Goal: Transaction & Acquisition: Purchase product/service

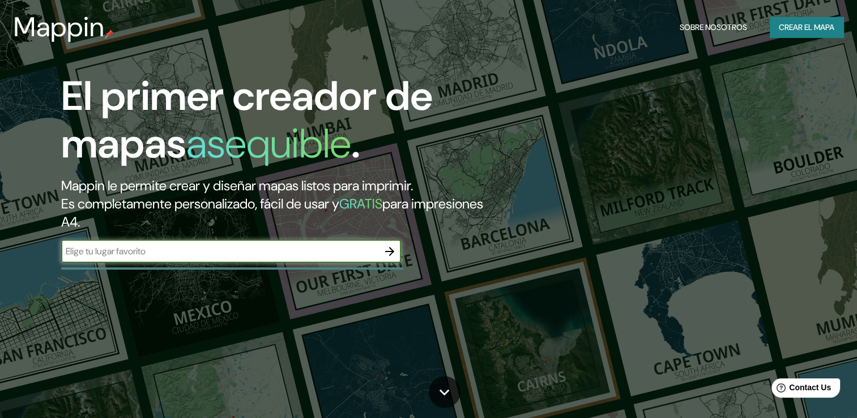
click at [323, 255] on input "text" at bounding box center [219, 251] width 317 height 13
type input "31.724653,-106.409490"
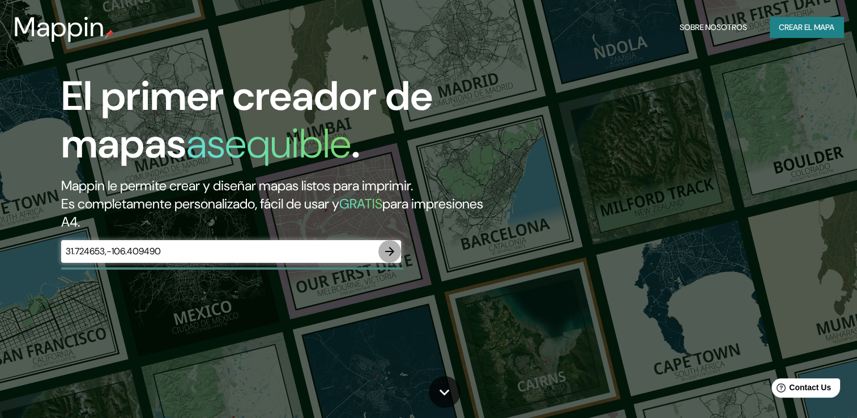
click at [383, 253] on icon "button" at bounding box center [390, 252] width 14 height 14
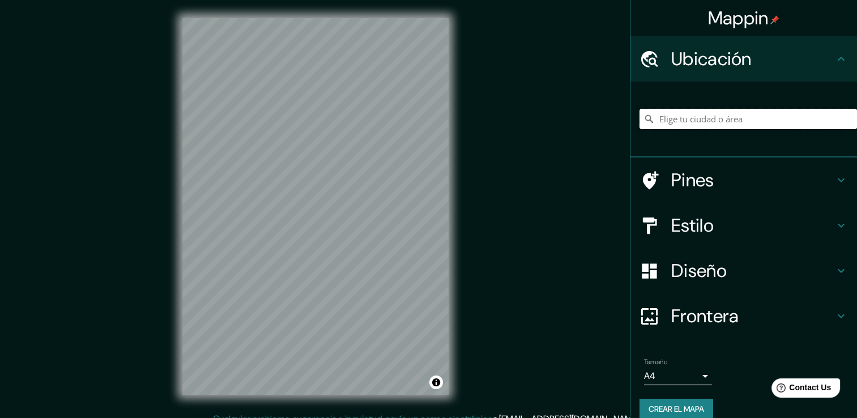
click at [699, 124] on input "Elige tu ciudad o área" at bounding box center [747, 119] width 217 height 20
paste input "31.724653,-106.409490"
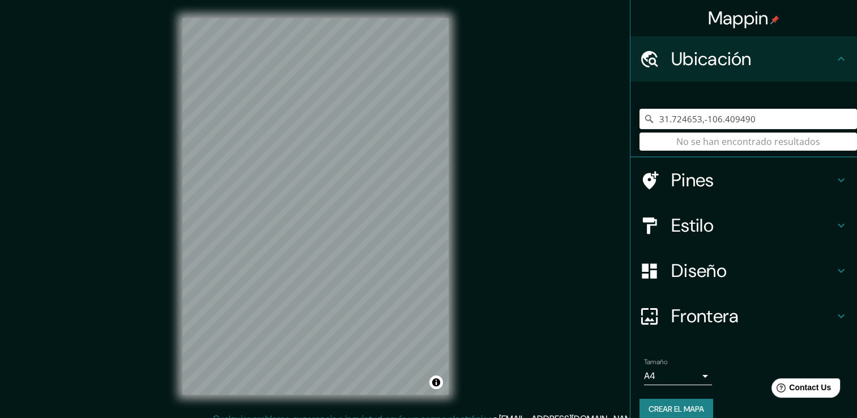
click at [773, 65] on h4 "Ubicación" at bounding box center [752, 59] width 163 height 23
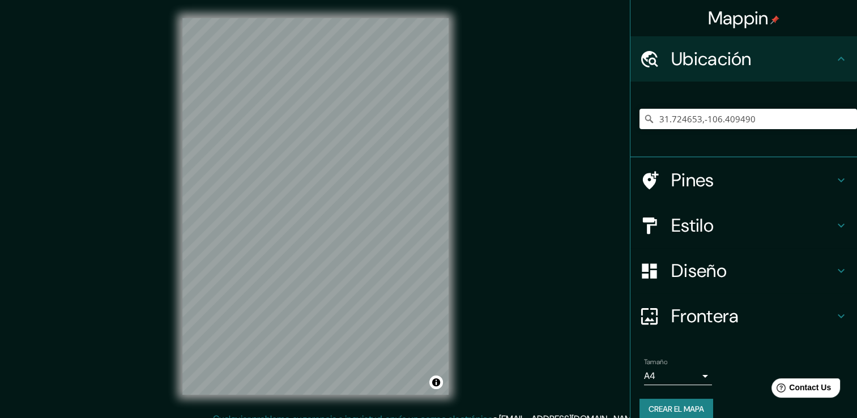
click at [817, 63] on h4 "Ubicación" at bounding box center [752, 59] width 163 height 23
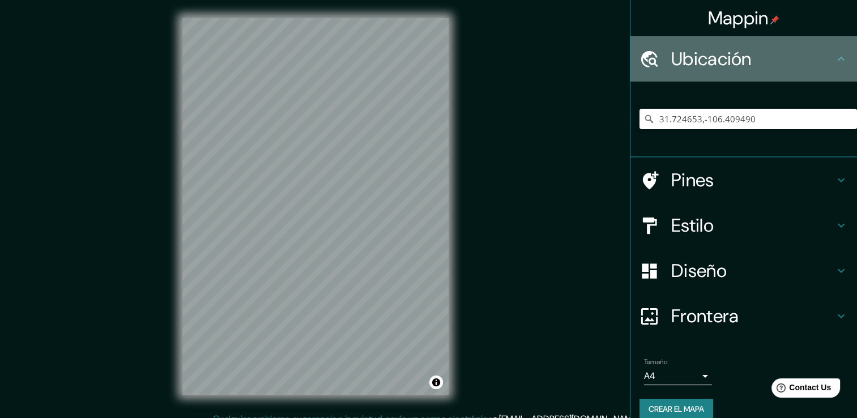
click at [834, 63] on icon at bounding box center [841, 59] width 14 height 14
click at [834, 62] on icon at bounding box center [841, 59] width 14 height 14
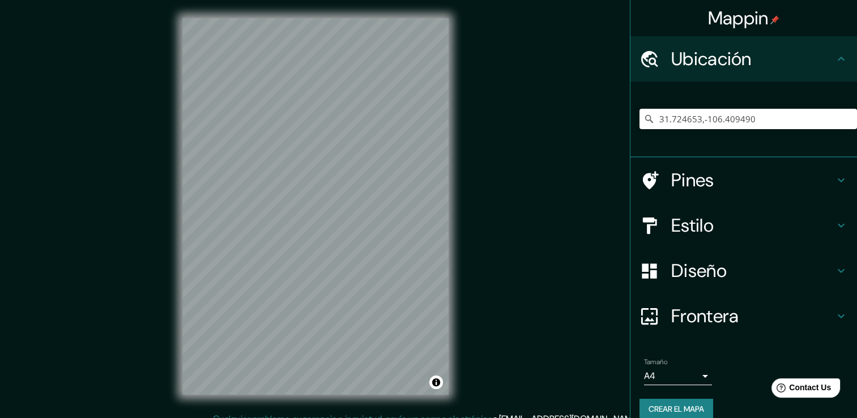
click at [834, 62] on icon at bounding box center [841, 59] width 14 height 14
click at [834, 60] on icon at bounding box center [841, 59] width 14 height 14
drag, startPoint x: 832, startPoint y: 59, endPoint x: 764, endPoint y: 75, distance: 69.2
click at [814, 65] on div "Ubicación" at bounding box center [743, 58] width 226 height 45
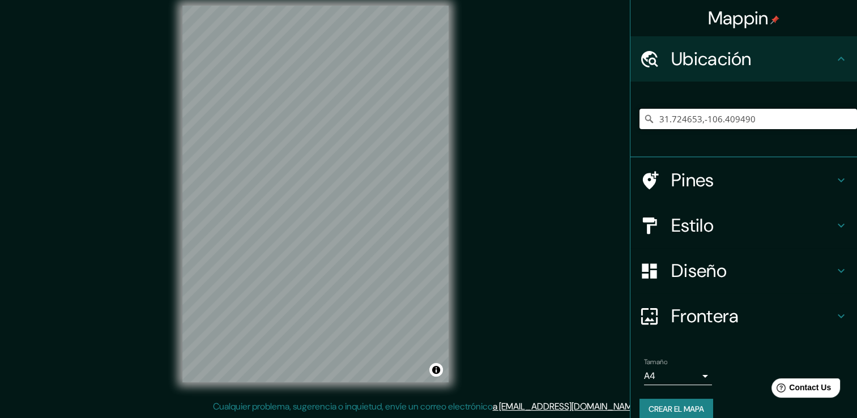
click at [741, 120] on input "31.724653,-106.409490" at bounding box center [747, 119] width 217 height 20
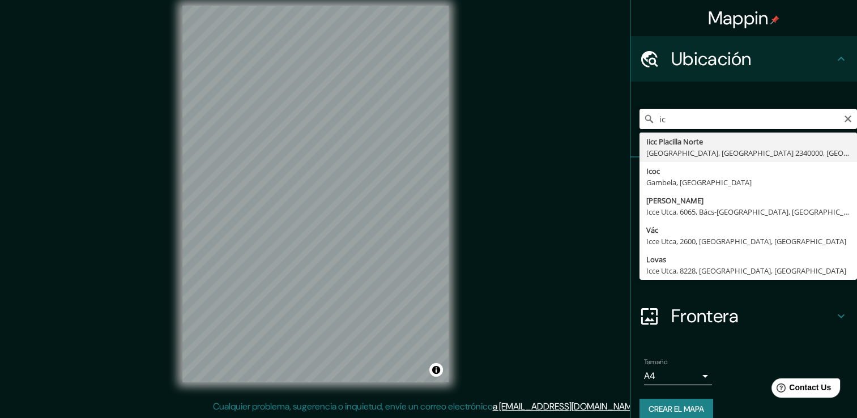
type input "i"
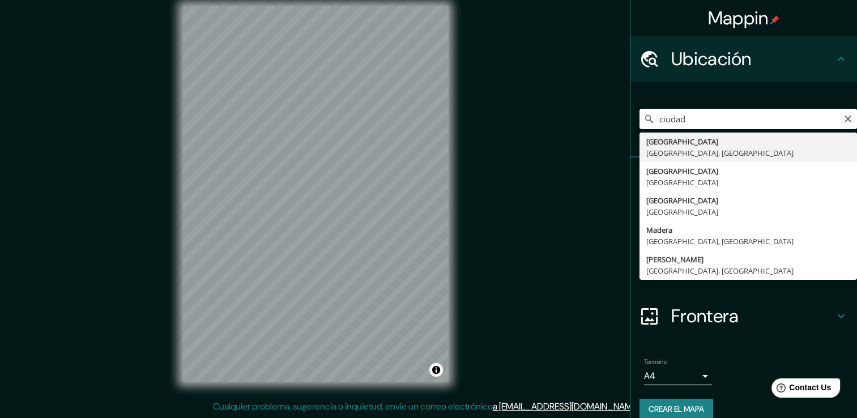
type input "[GEOGRAPHIC_DATA], [GEOGRAPHIC_DATA], [GEOGRAPHIC_DATA]"
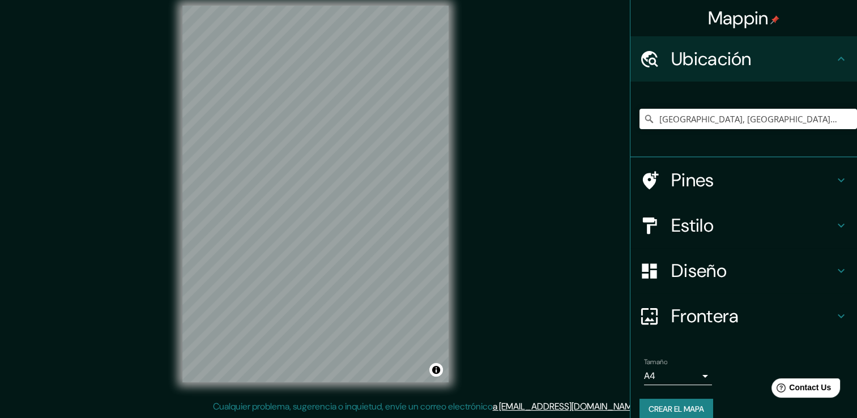
click at [704, 279] on h4 "Diseño" at bounding box center [752, 270] width 163 height 23
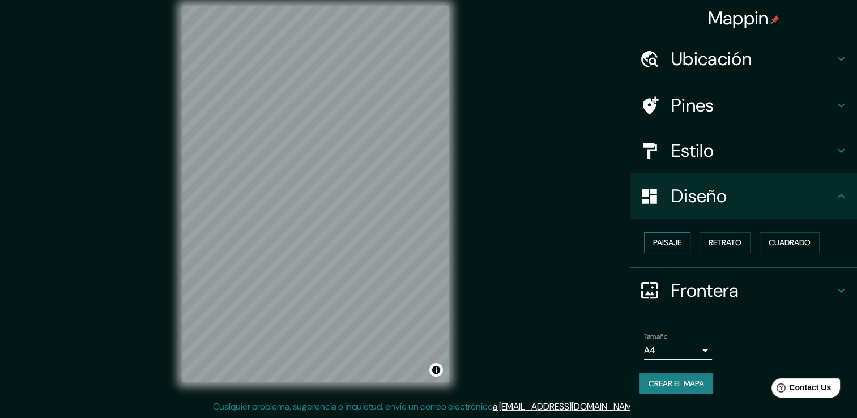
click at [677, 243] on font "Paisaje" at bounding box center [667, 243] width 28 height 14
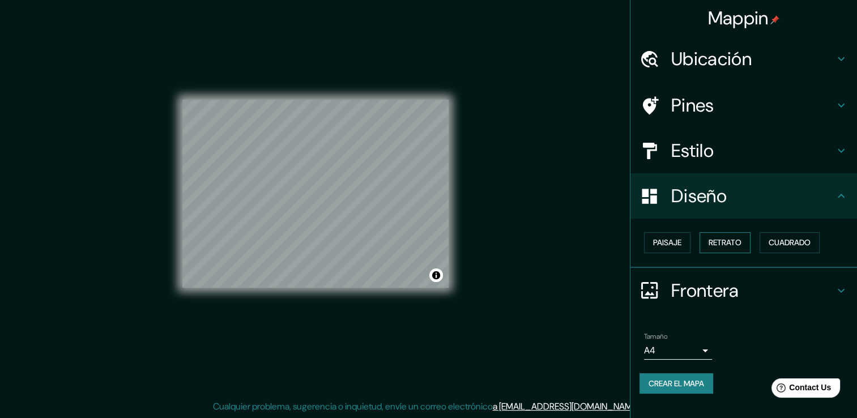
click at [730, 241] on font "Retrato" at bounding box center [724, 243] width 33 height 14
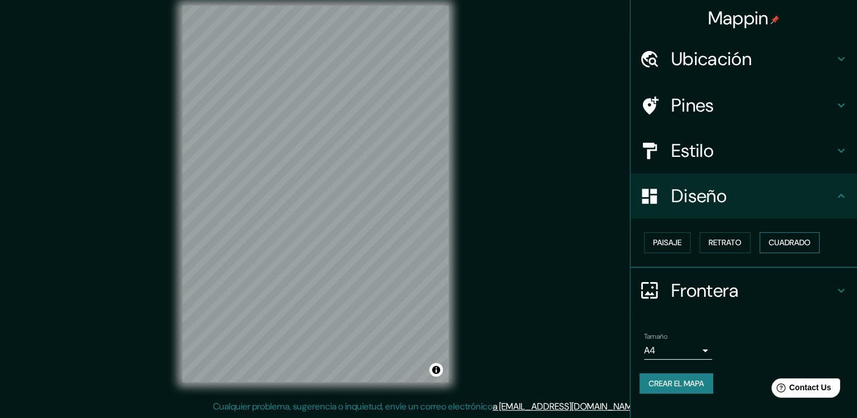
click at [776, 239] on font "Cuadrado" at bounding box center [789, 243] width 42 height 14
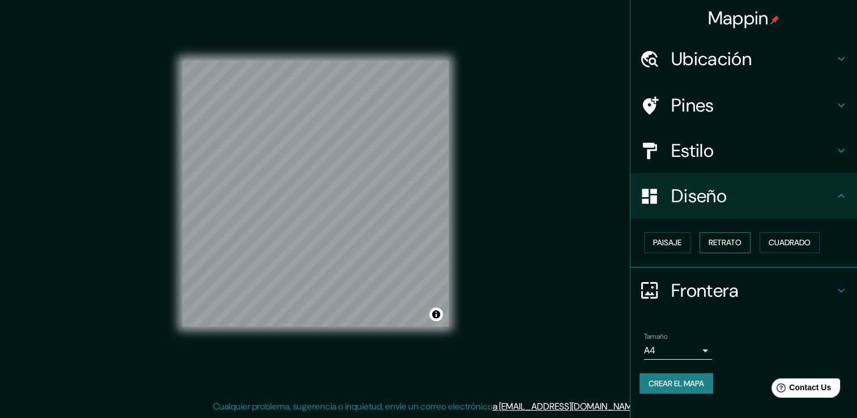
click at [716, 237] on font "Retrato" at bounding box center [724, 243] width 33 height 14
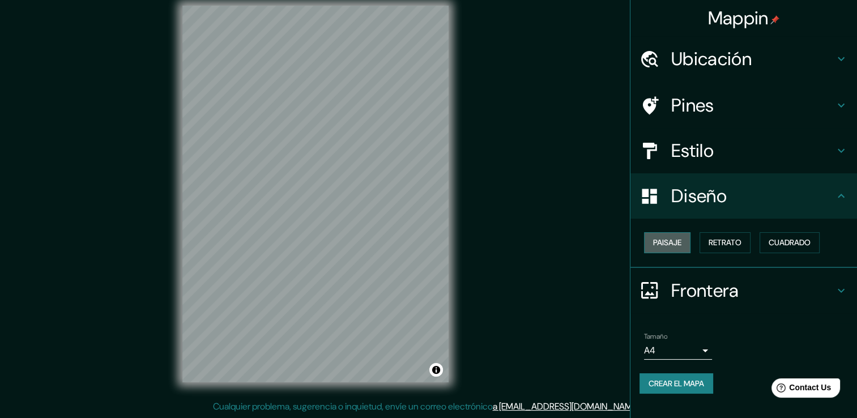
click at [672, 243] on font "Paisaje" at bounding box center [667, 243] width 28 height 14
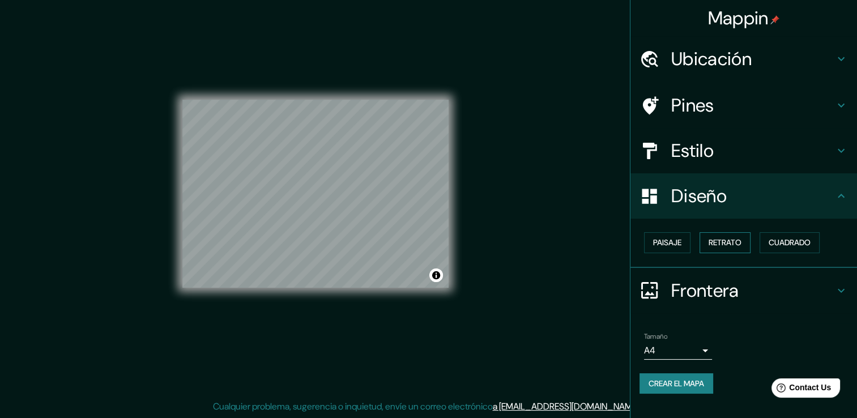
click at [704, 242] on button "Retrato" at bounding box center [724, 242] width 51 height 21
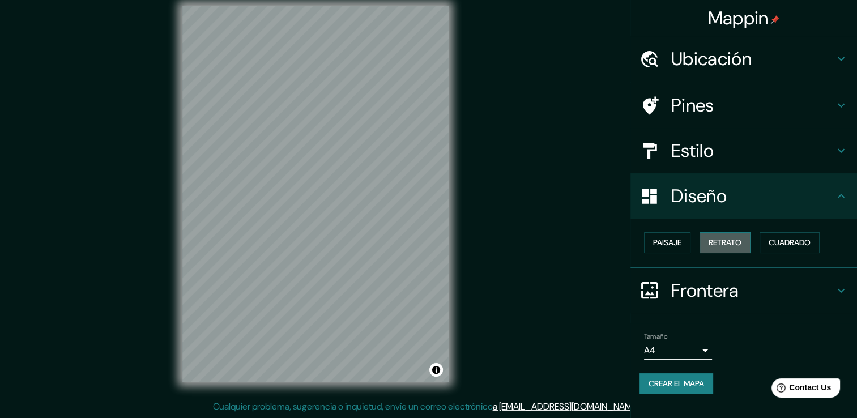
click at [704, 242] on button "Retrato" at bounding box center [724, 242] width 51 height 21
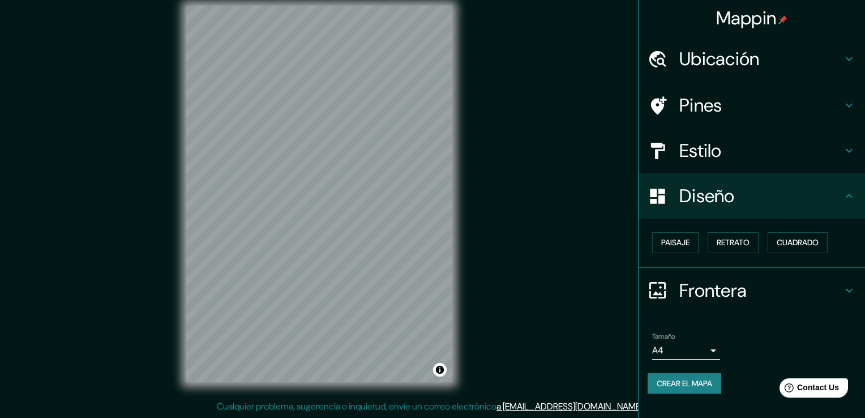
click at [696, 348] on body "Mappin Ubicación [GEOGRAPHIC_DATA], [GEOGRAPHIC_DATA], [GEOGRAPHIC_DATA] Pines …" at bounding box center [432, 197] width 865 height 418
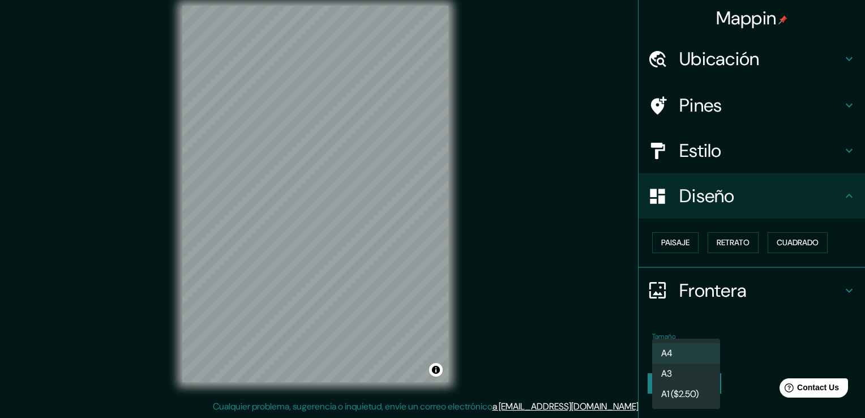
click at [765, 348] on div at bounding box center [432, 209] width 865 height 418
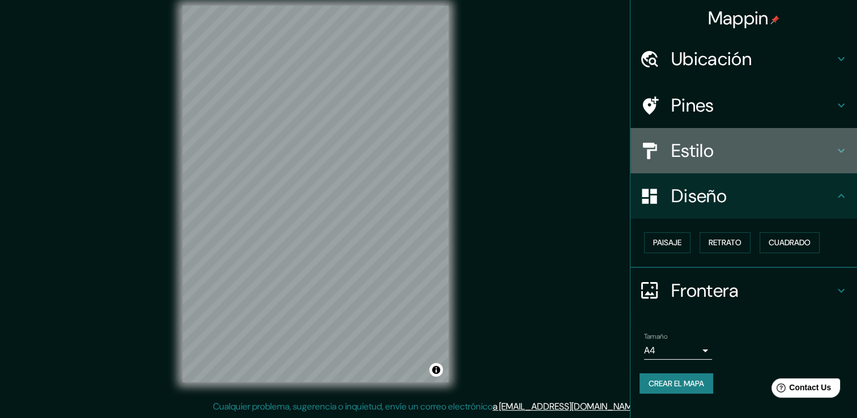
click at [740, 166] on div "Estilo" at bounding box center [743, 150] width 226 height 45
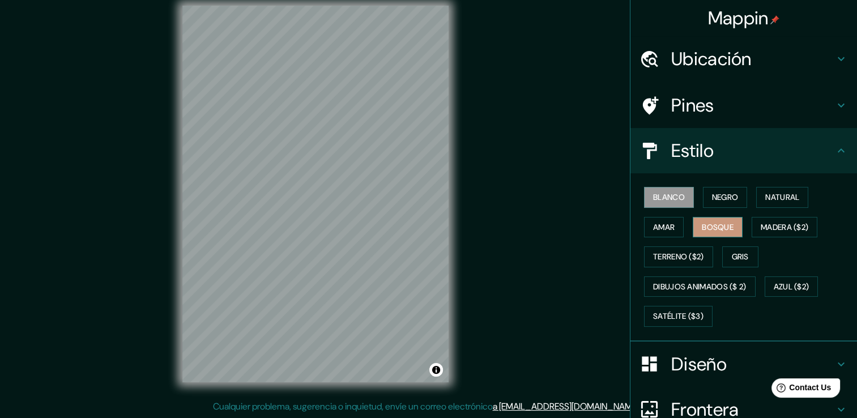
click at [718, 227] on font "Bosque" at bounding box center [718, 227] width 32 height 14
click at [724, 194] on font "Negro" at bounding box center [725, 197] width 27 height 14
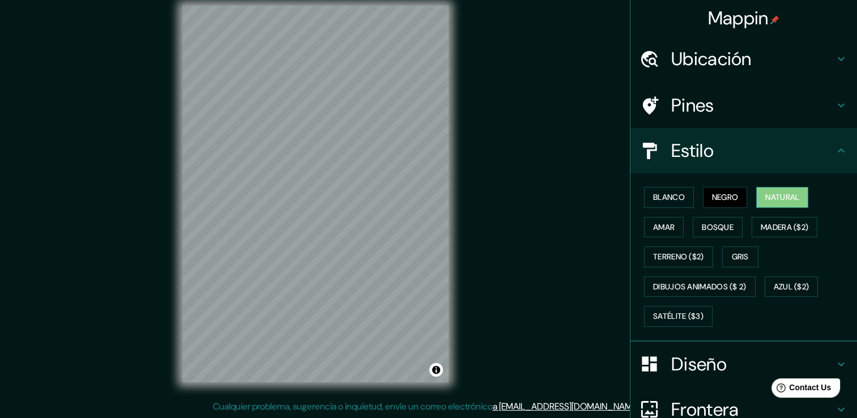
click at [766, 198] on font "Natural" at bounding box center [782, 197] width 34 height 14
click at [815, 119] on div "Pines" at bounding box center [743, 105] width 226 height 45
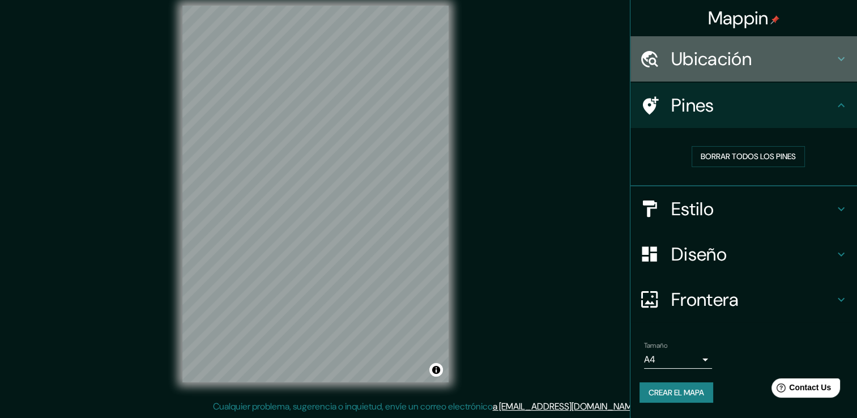
click at [772, 65] on h4 "Ubicación" at bounding box center [752, 59] width 163 height 23
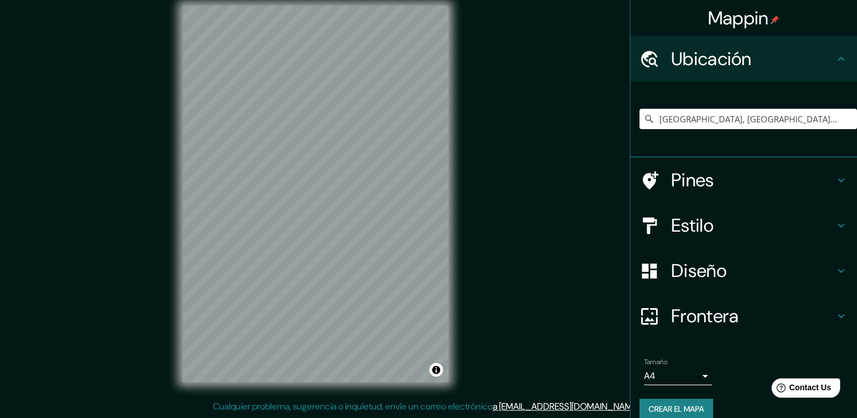
click at [715, 315] on h4 "Frontera" at bounding box center [752, 316] width 163 height 23
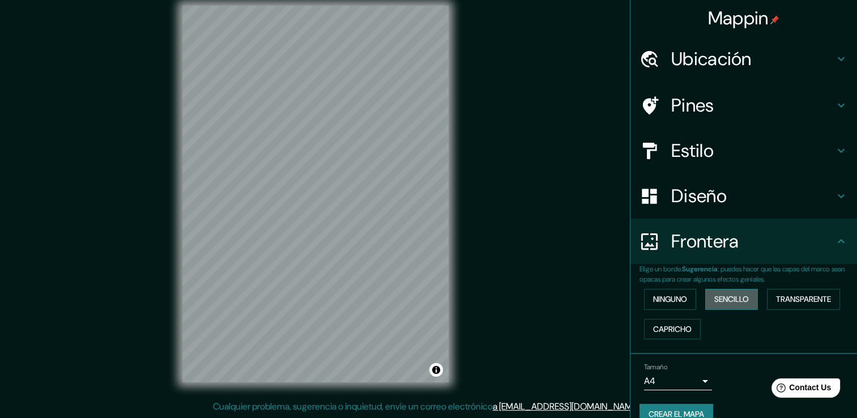
click at [721, 297] on font "Sencillo" at bounding box center [731, 299] width 35 height 14
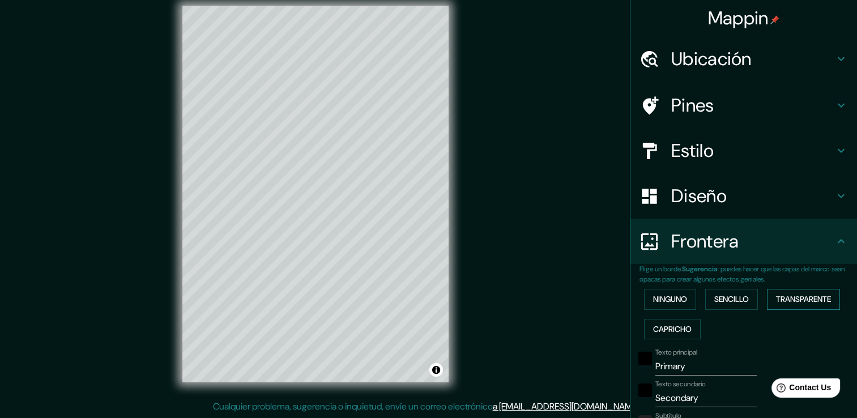
click at [788, 302] on font "Transparente" at bounding box center [803, 299] width 55 height 14
click at [671, 325] on font "Capricho" at bounding box center [672, 329] width 39 height 14
click at [716, 299] on font "Sencillo" at bounding box center [731, 299] width 35 height 14
click at [673, 294] on font "Ninguno" at bounding box center [670, 299] width 34 height 14
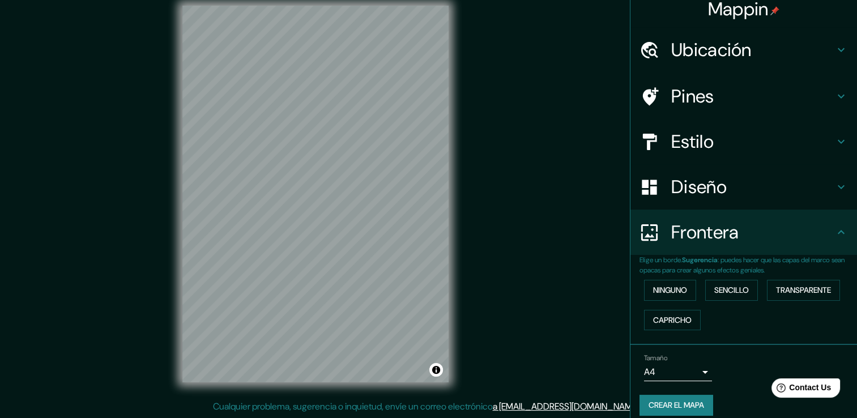
scroll to position [0, 0]
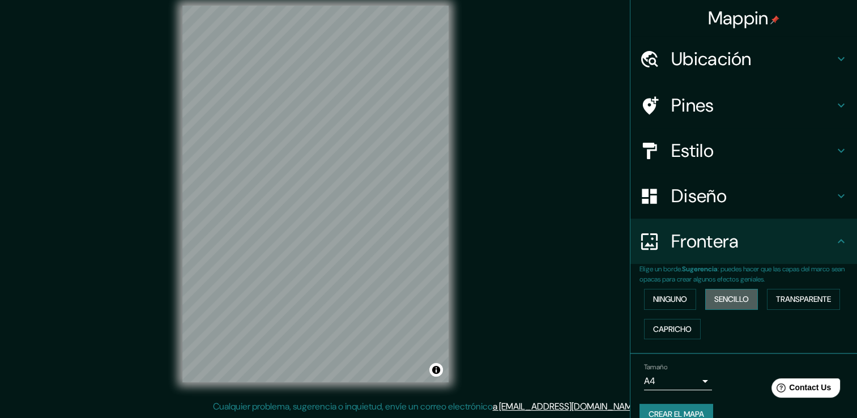
click at [714, 298] on font "Sencillo" at bounding box center [731, 299] width 35 height 14
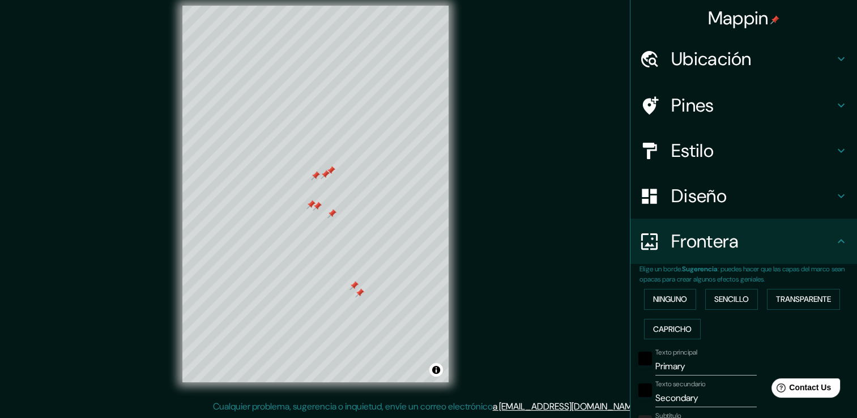
click at [794, 87] on div "Pines" at bounding box center [743, 105] width 226 height 45
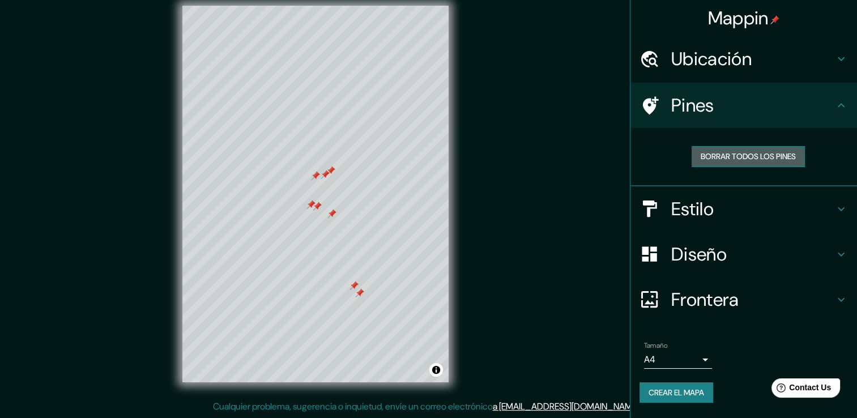
click at [772, 156] on font "Borrar todos los pines" at bounding box center [747, 156] width 95 height 14
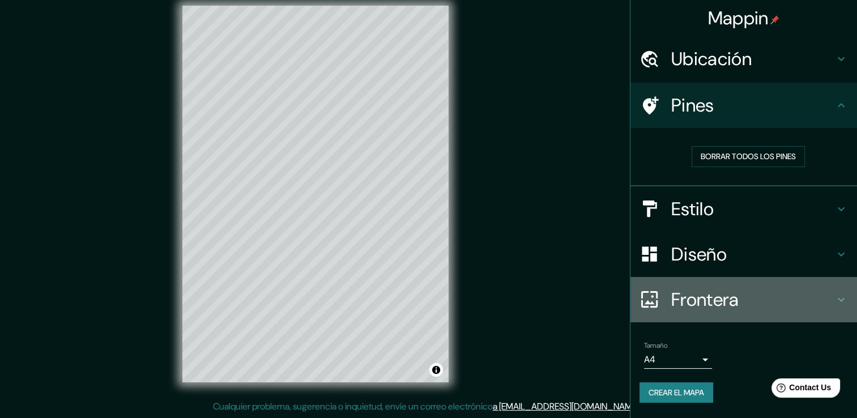
click at [703, 296] on h4 "Frontera" at bounding box center [752, 299] width 163 height 23
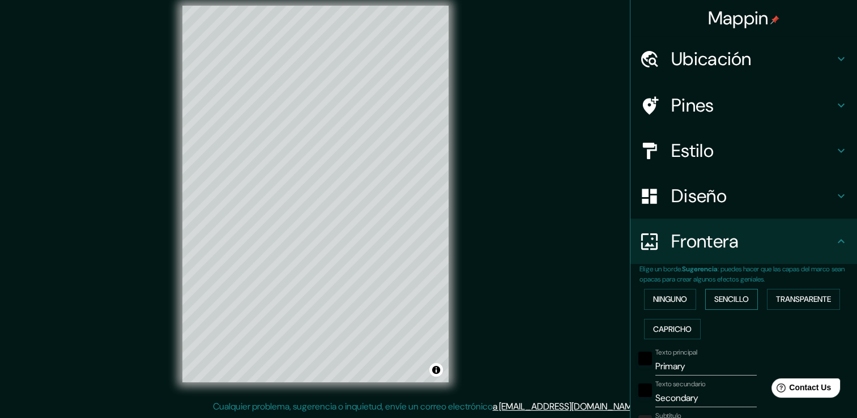
click at [729, 296] on font "Sencillo" at bounding box center [731, 299] width 35 height 14
type input "38"
click at [686, 362] on input "Primary" at bounding box center [705, 366] width 101 height 18
type input "c"
type input "38"
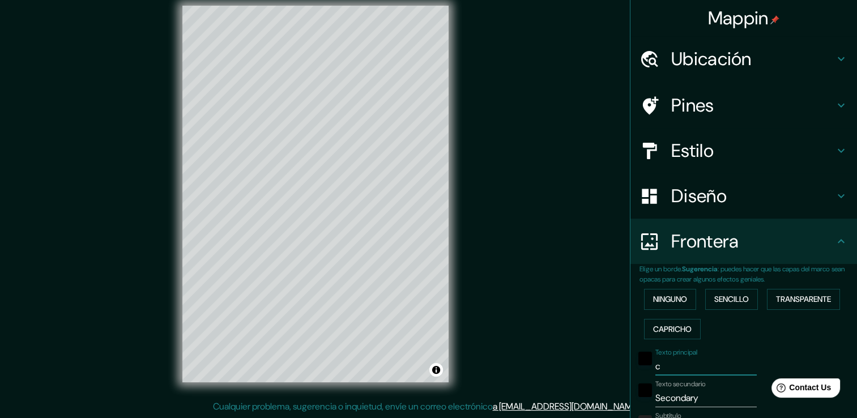
type input "38"
type input "s"
type input "38"
type input "se"
type input "38"
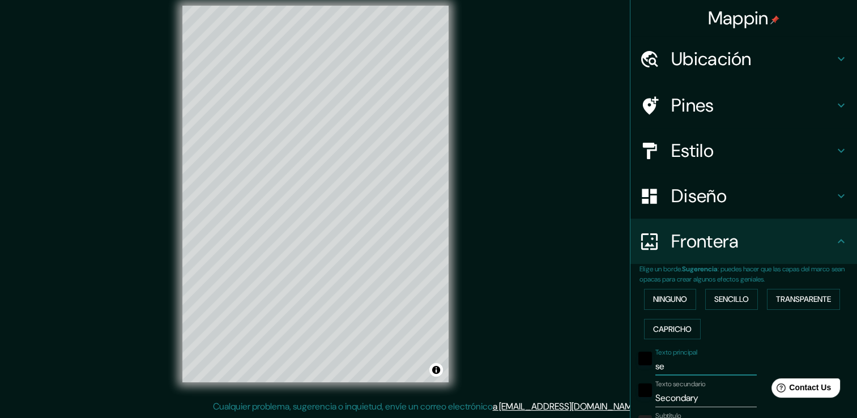
type input "sen"
type input "38"
type input "sent"
type input "38"
type input "sentir"
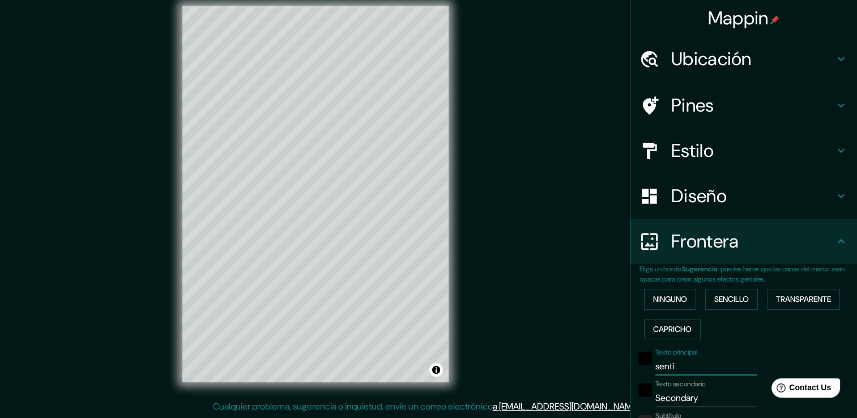
type input "38"
type input "sent"
type input "38"
type input "sentr"
type input "38"
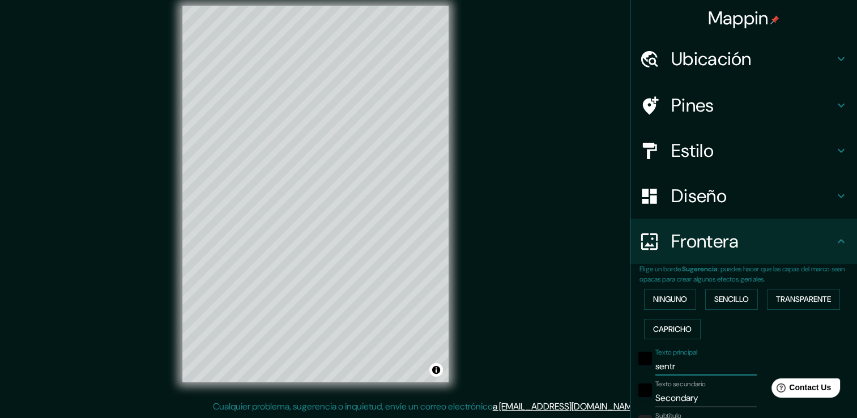
type input "sentro"
type input "38"
type input "sentro"
click at [689, 397] on input "Secondary" at bounding box center [705, 398] width 101 height 18
type input "Secondaryp"
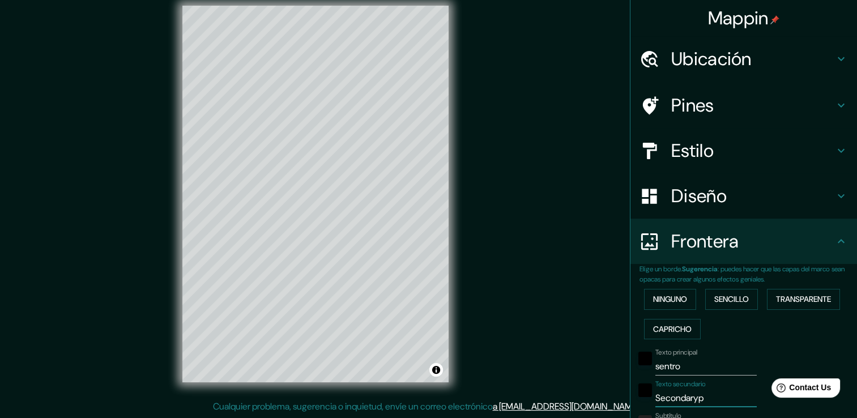
type input "38"
type input "Secondaryppa"
type input "38"
type input "Secondaryppap"
type input "38"
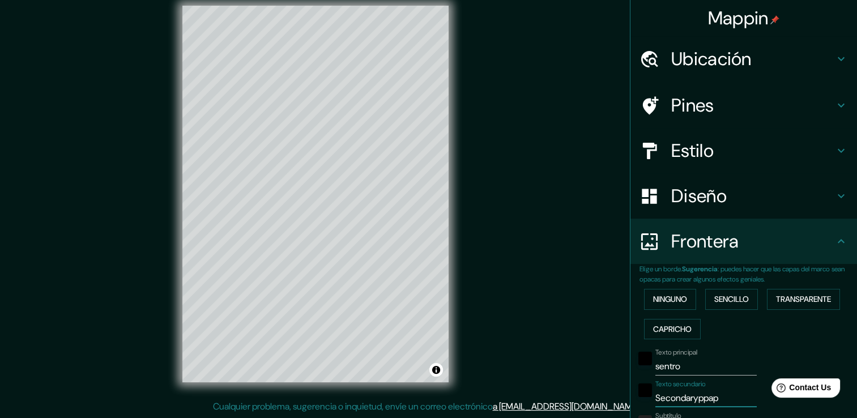
type input "Secondaryppa"
type input "38"
type input "Secondarypp"
type input "38"
type input "Secondaryp"
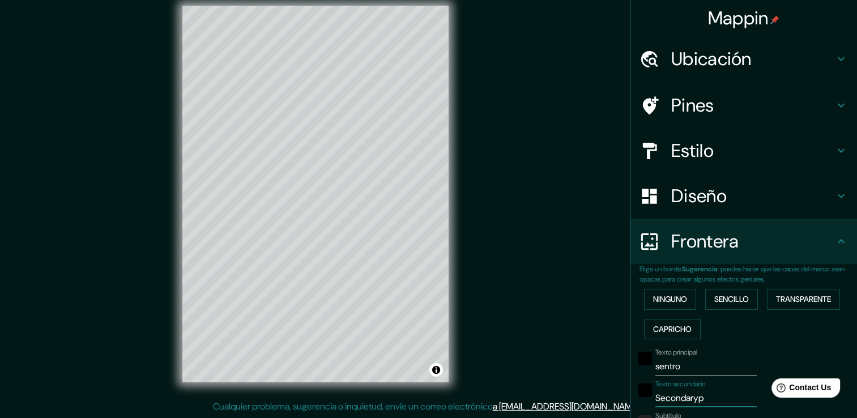
type input "38"
type input "Secondary"
type input "38"
type input "Seconda"
type input "38"
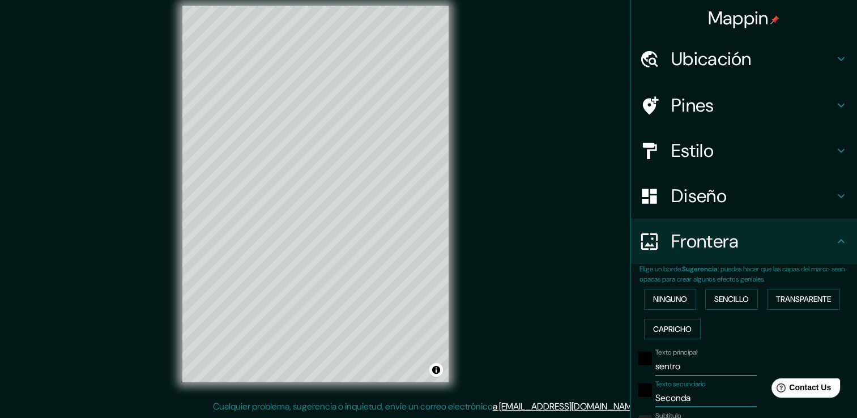
type input "Second"
type input "38"
type input "Secon"
type input "38"
type input "Seco"
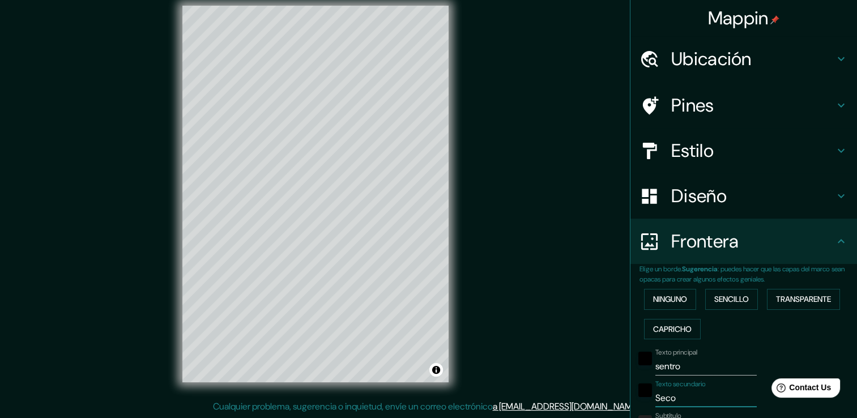
type input "38"
type input "Sec"
type input "38"
type input "S"
type input "38"
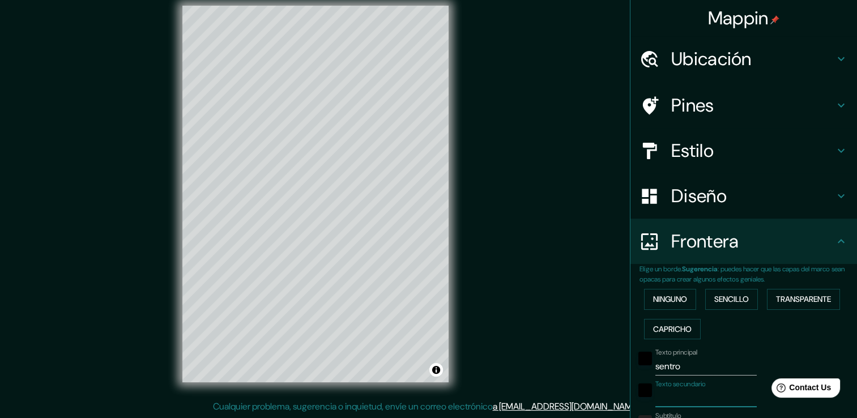
type input "38"
type input "p"
type input "38"
type input "pa"
type input "38"
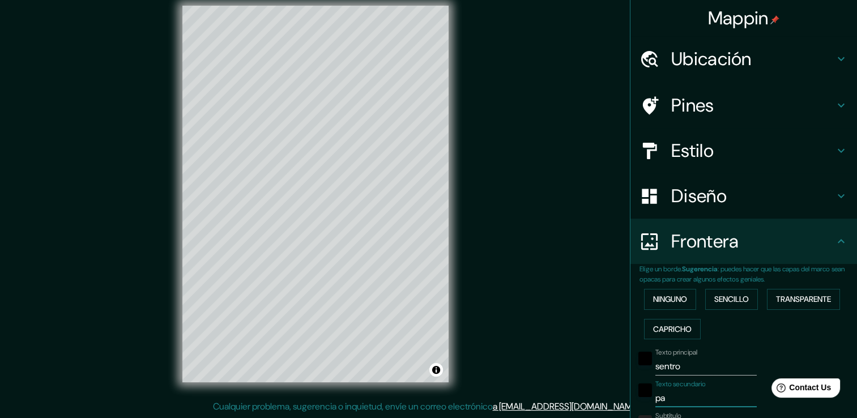
type input "pap"
type input "38"
type input "papi"
type input "38"
type input "papito"
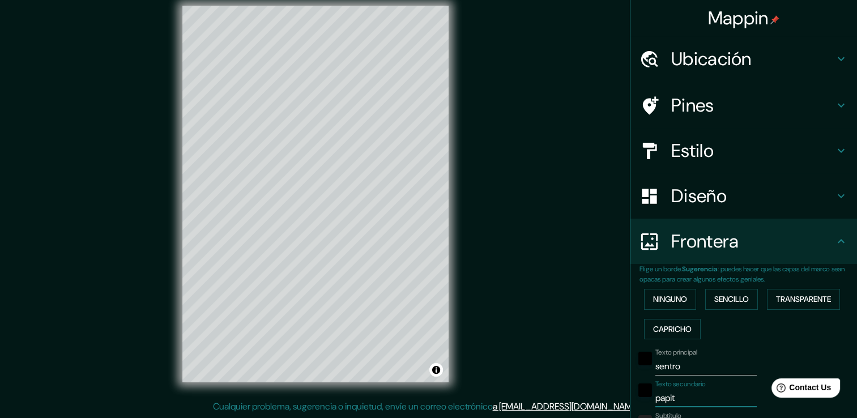
type input "38"
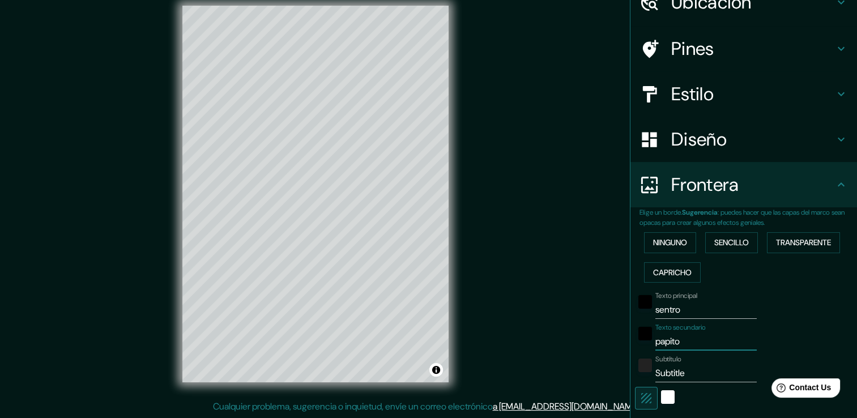
type input "papito"
click at [670, 375] on input "Subtitle" at bounding box center [705, 373] width 101 height 18
type input "p"
type input "38"
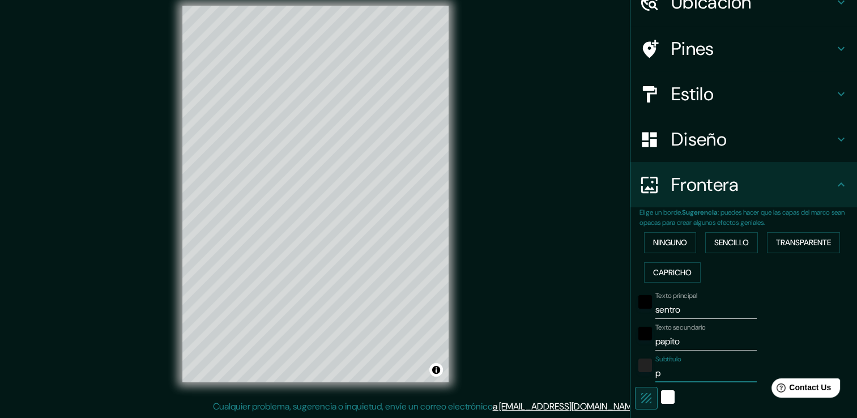
type input "pe"
type input "38"
type input "pene"
type input "38"
type input "pene"
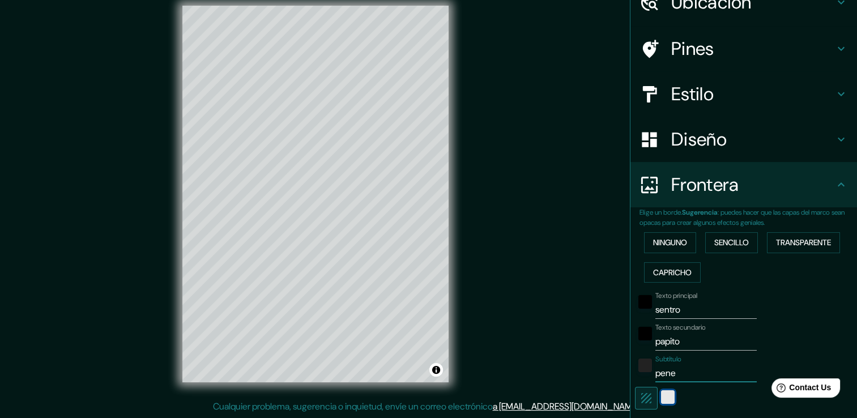
click at [662, 395] on div "Blanco" at bounding box center [668, 397] width 14 height 14
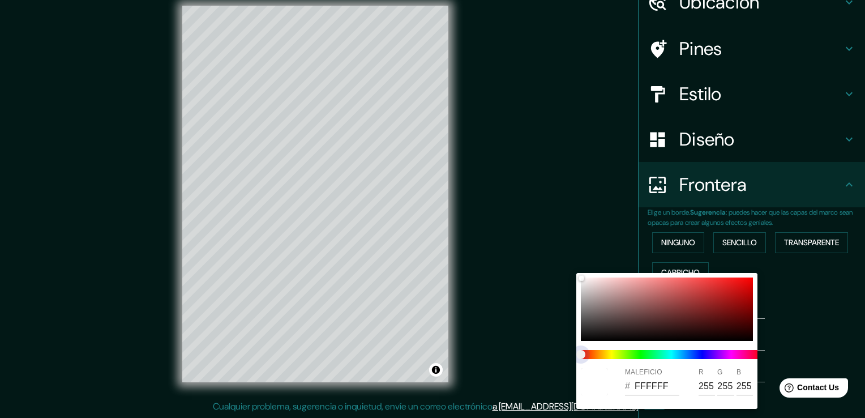
drag, startPoint x: 679, startPoint y: 350, endPoint x: 709, endPoint y: 356, distance: 30.1
click at [709, 356] on span at bounding box center [671, 354] width 181 height 9
click at [711, 356] on span at bounding box center [671, 354] width 181 height 9
drag, startPoint x: 613, startPoint y: 359, endPoint x: 627, endPoint y: 354, distance: 15.0
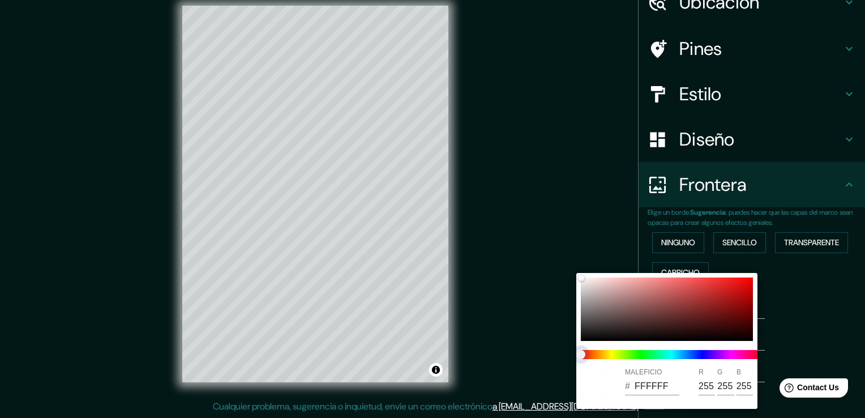
click at [621, 359] on div at bounding box center [671, 354] width 190 height 18
click at [678, 332] on div at bounding box center [667, 308] width 172 height 63
type input "38"
type input "1F0D0D"
type input "31"
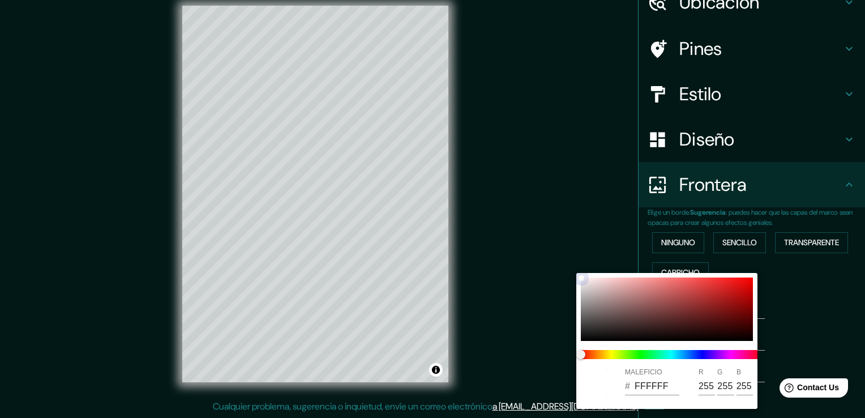
type input "13"
drag, startPoint x: 634, startPoint y: 310, endPoint x: 670, endPoint y: 305, distance: 36.7
click at [634, 309] on div at bounding box center [667, 308] width 172 height 63
type input "38"
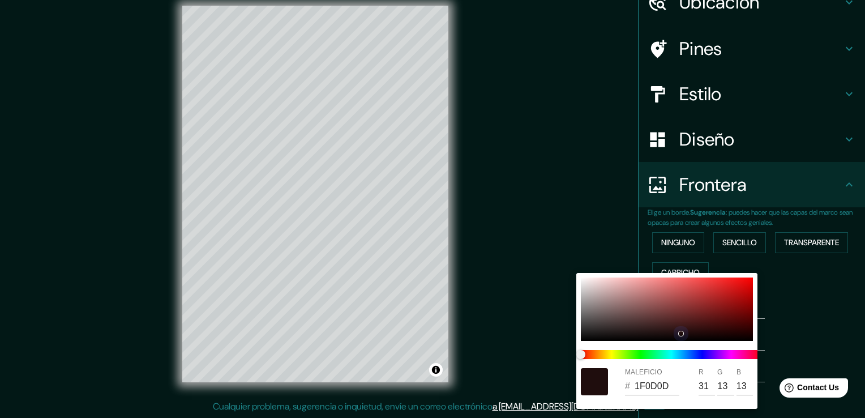
type input "7F5858"
type input "127"
type input "88"
click at [675, 303] on div at bounding box center [667, 308] width 172 height 63
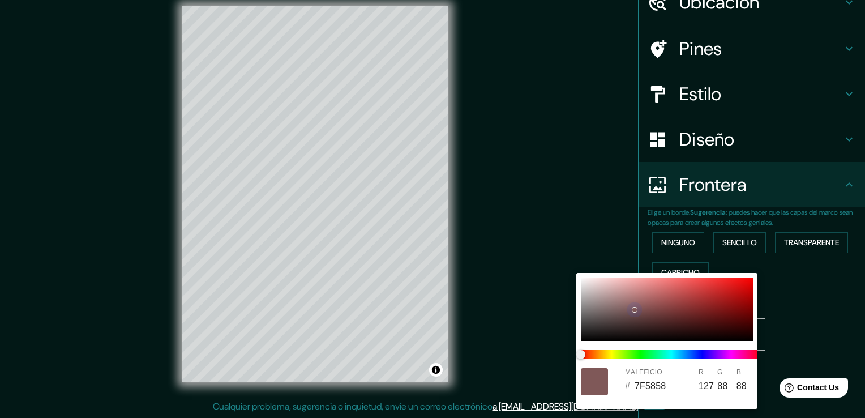
click at [704, 296] on div at bounding box center [667, 308] width 172 height 63
type input "38"
type input "B23232"
type input "178"
type input "50"
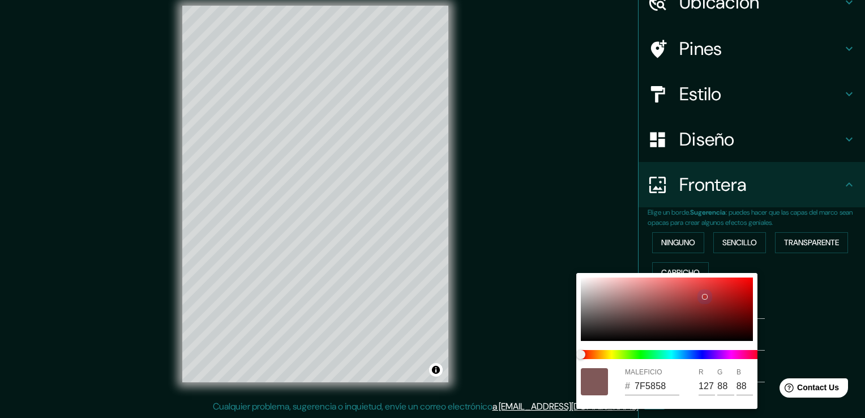
type input "50"
click at [715, 291] on div at bounding box center [667, 308] width 172 height 63
type input "38"
type input "C62C2C"
type input "198"
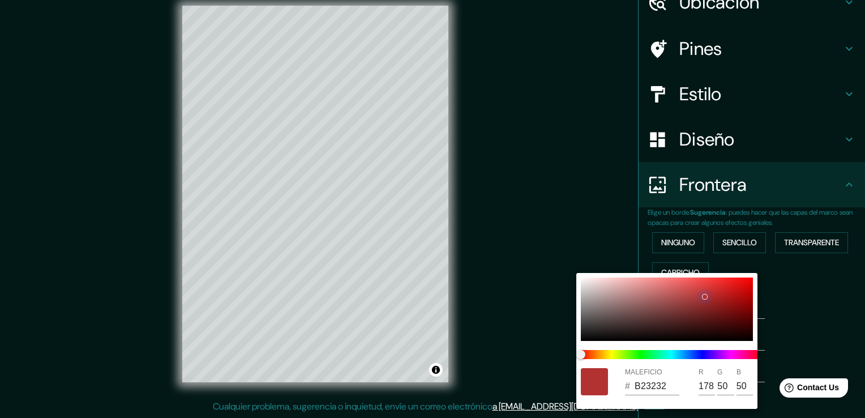
type input "44"
drag, startPoint x: 670, startPoint y: 289, endPoint x: 617, endPoint y: 281, distance: 53.9
click at [649, 286] on div at bounding box center [667, 308] width 172 height 63
click at [617, 281] on div at bounding box center [667, 308] width 172 height 63
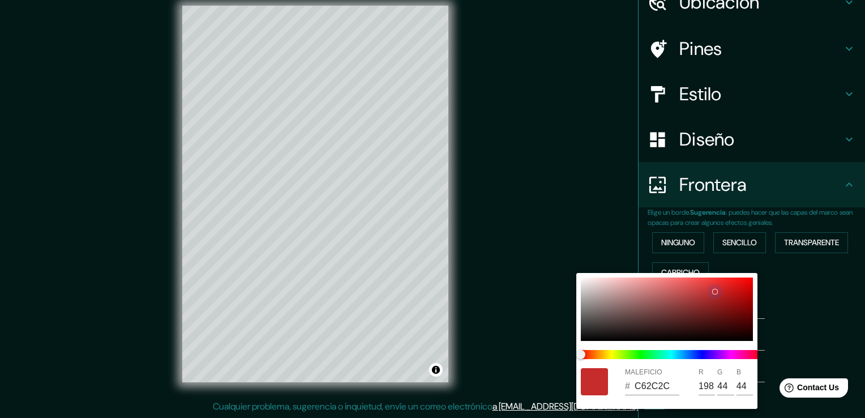
type input "38"
type input "F2BFBF"
type input "242"
type input "191"
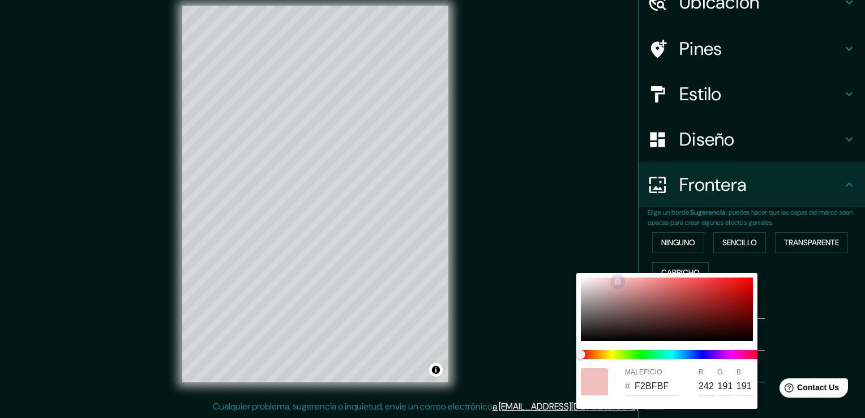
type input "38"
type input "D7B8B8"
type input "215"
type input "184"
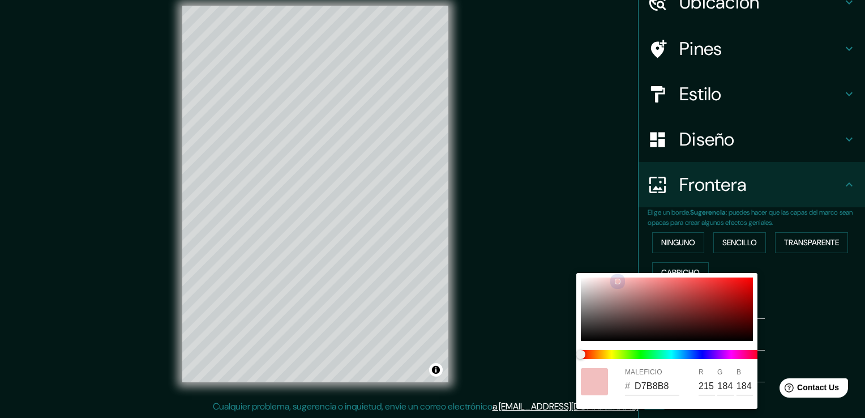
click at [605, 287] on div at bounding box center [667, 308] width 172 height 63
type input "38"
click at [508, 263] on div at bounding box center [432, 209] width 865 height 418
